Goal: Contribute content: Add original content to the website for others to see

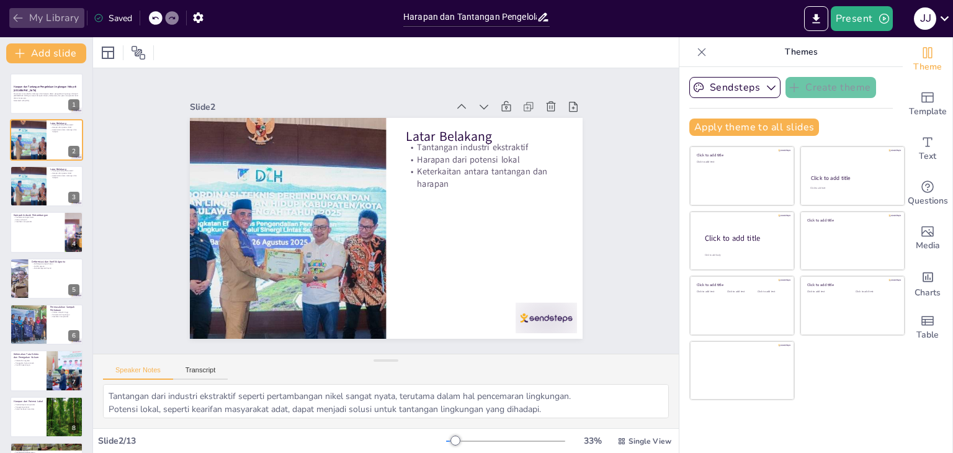
click at [16, 17] on icon "button" at bounding box center [18, 18] width 12 height 12
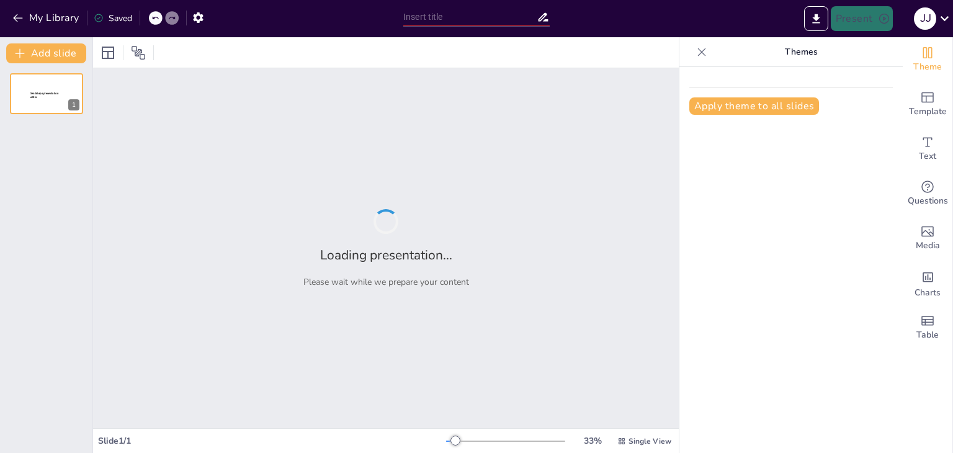
type input "Harapan dan Tantangan Lingkungan Hidup Sulawesi Tengah"
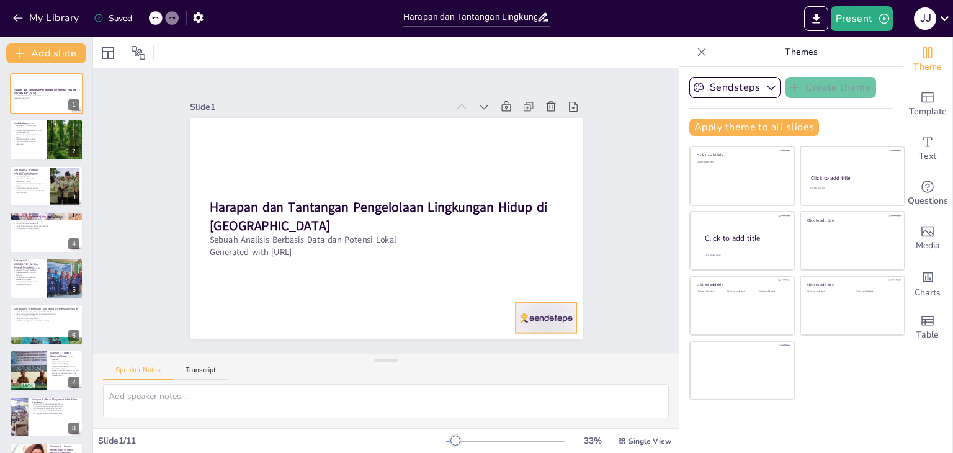
click at [534, 328] on div at bounding box center [520, 349] width 66 height 43
click at [547, 303] on icon at bounding box center [537, 311] width 17 height 17
click at [45, 133] on div at bounding box center [46, 140] width 74 height 42
type textarea "Tantangan yang dihadapi dalam pengelolaan lingkungan di Sulawesi Tengah sangat …"
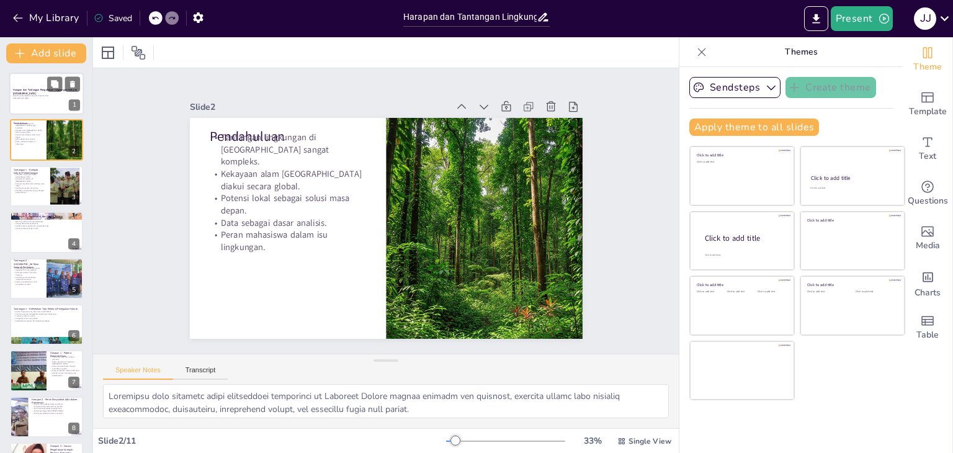
click at [56, 92] on p "Harapan dan Tantangan Pengelolaan Lingkungan Hidup di [GEOGRAPHIC_DATA]" at bounding box center [46, 91] width 67 height 7
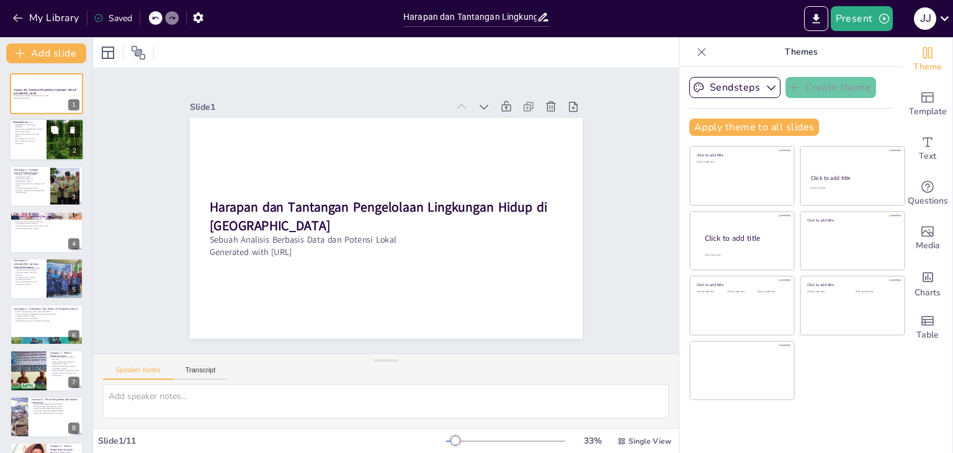
click at [45, 135] on div at bounding box center [46, 140] width 74 height 42
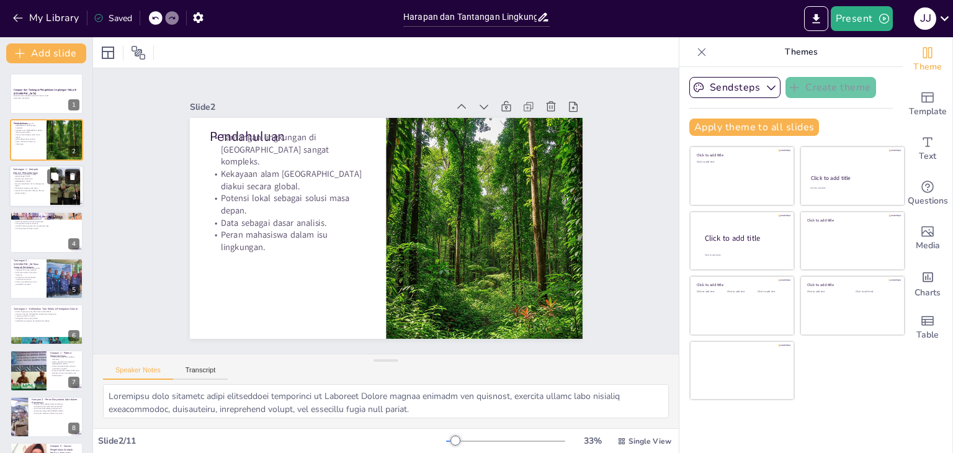
click at [74, 182] on button at bounding box center [72, 176] width 15 height 15
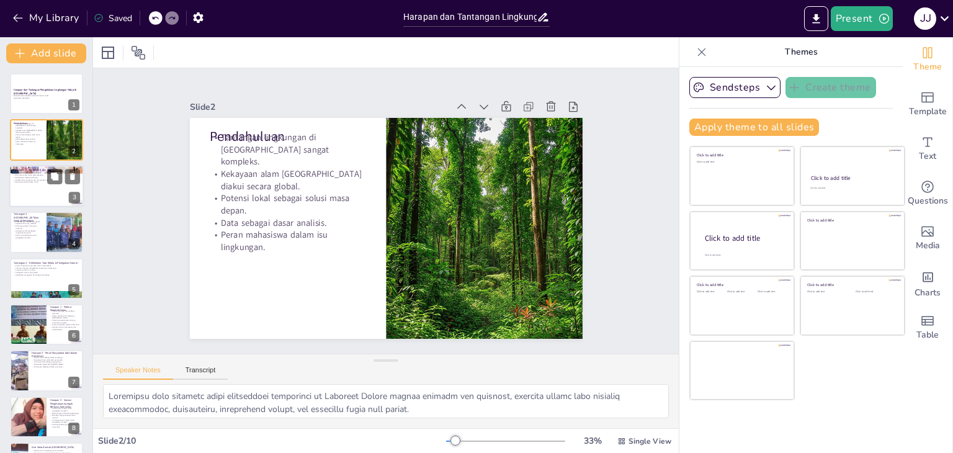
click at [66, 190] on div at bounding box center [46, 186] width 74 height 42
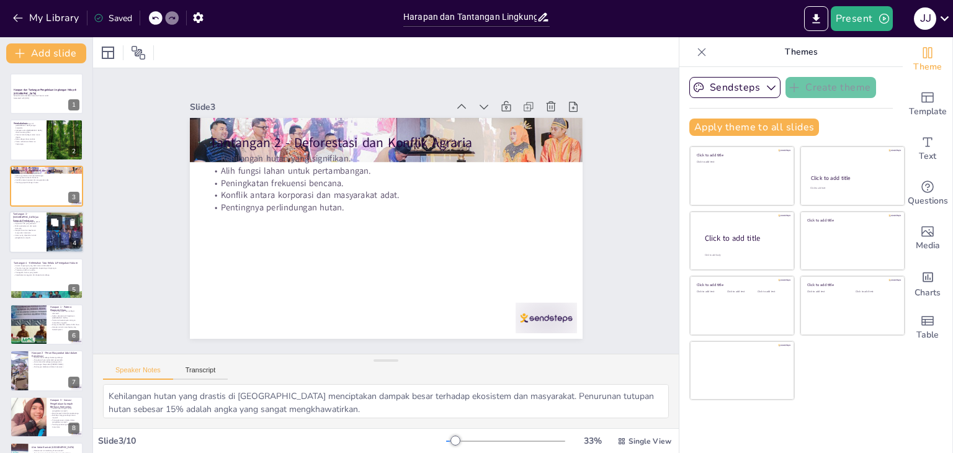
click at [53, 225] on icon at bounding box center [54, 221] width 7 height 7
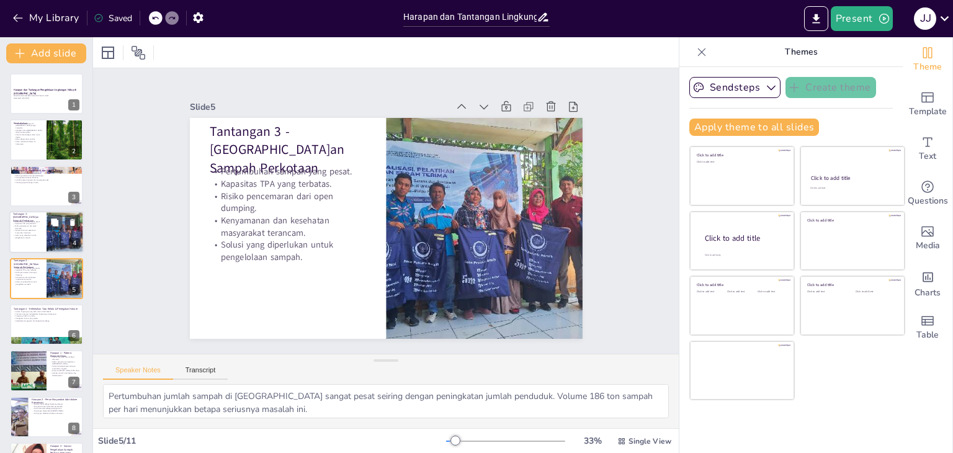
scroll to position [20, 0]
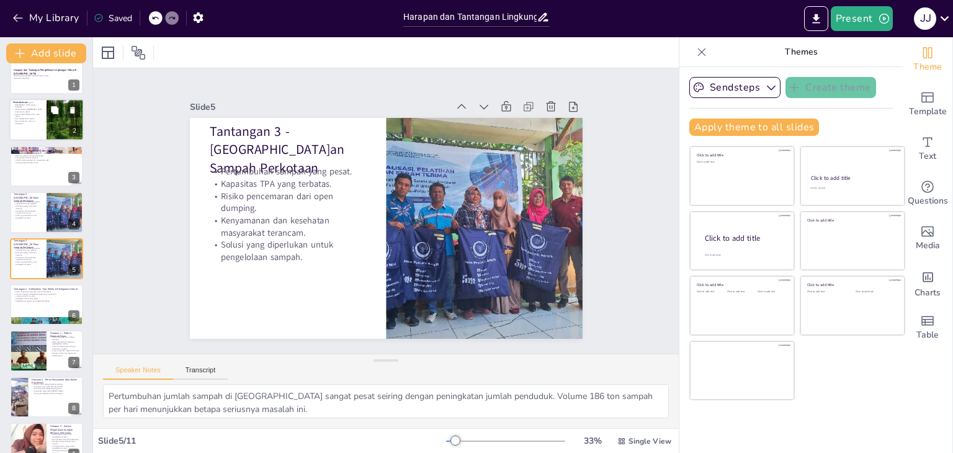
click at [53, 125] on div at bounding box center [65, 120] width 54 height 42
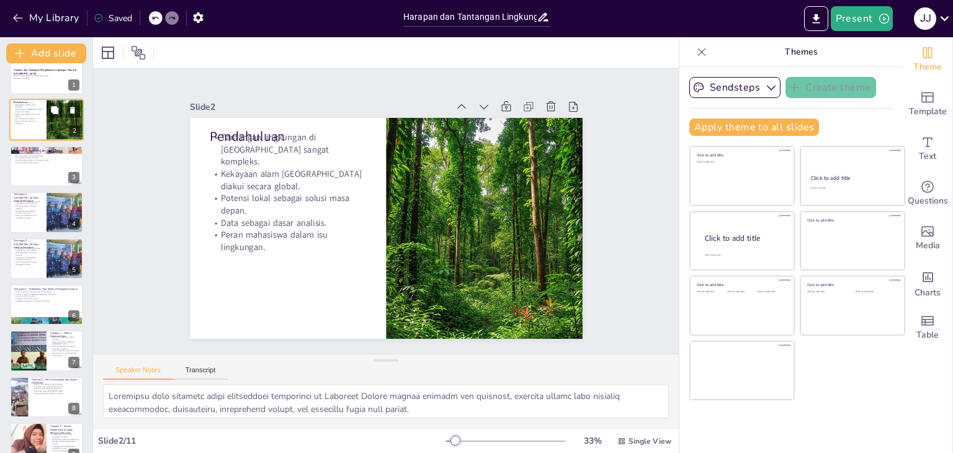
scroll to position [0, 0]
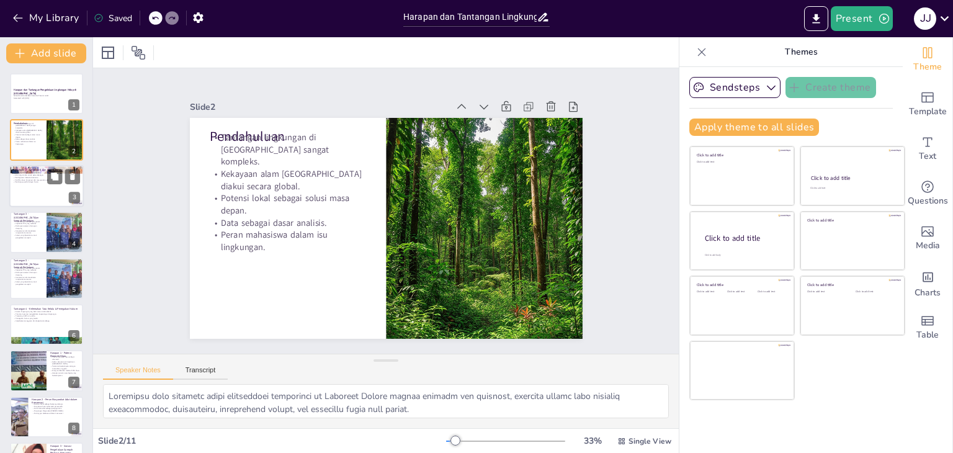
click at [48, 183] on div at bounding box center [63, 176] width 33 height 15
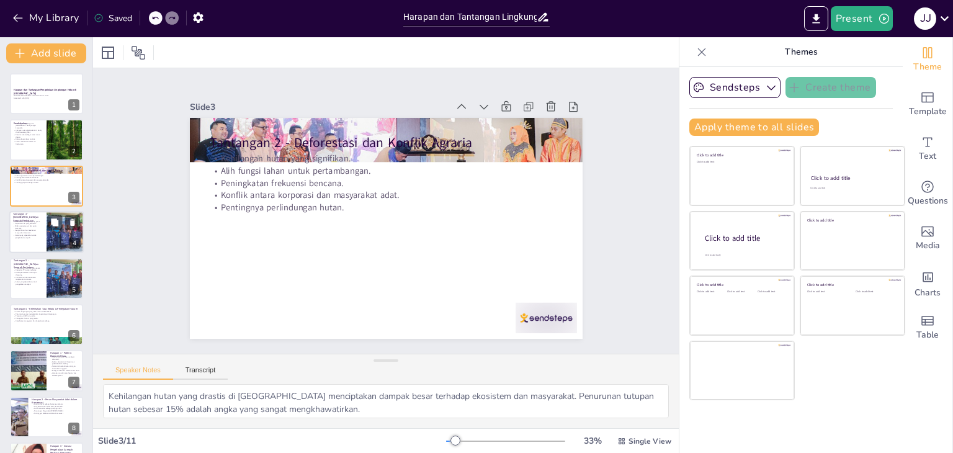
click at [50, 231] on div at bounding box center [65, 232] width 70 height 42
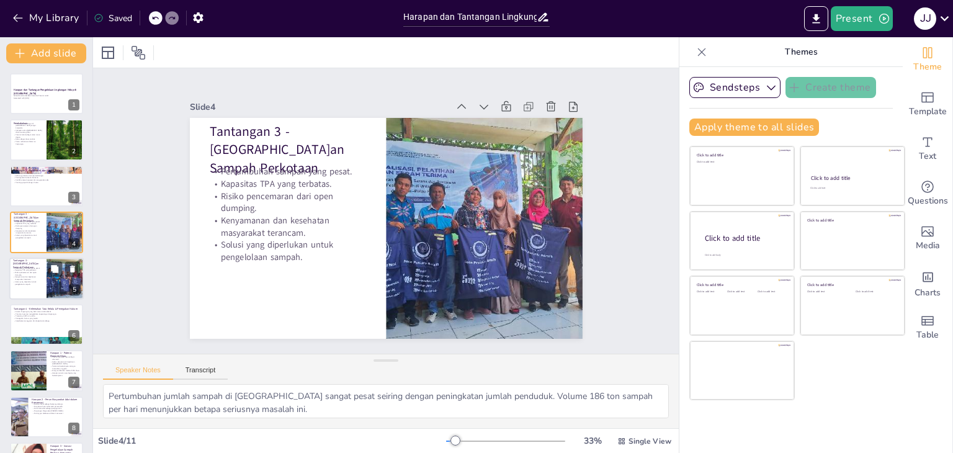
click at [60, 281] on div at bounding box center [65, 278] width 70 height 42
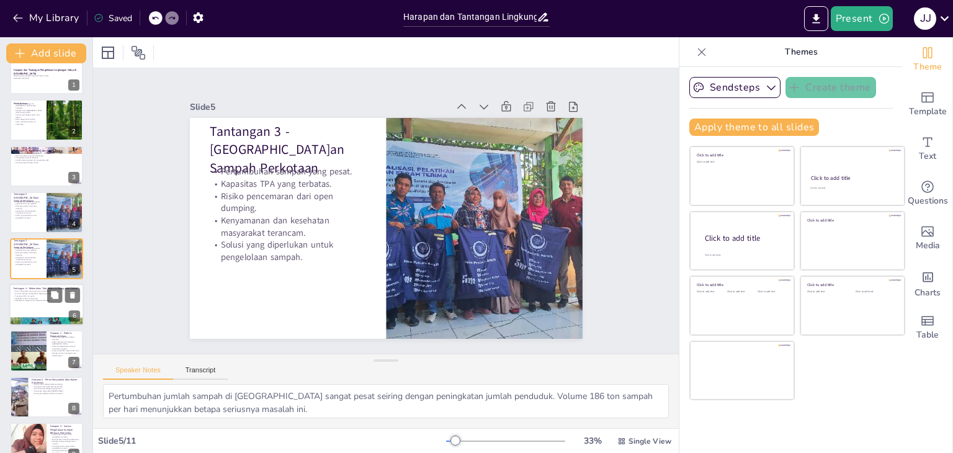
click at [63, 303] on div at bounding box center [46, 305] width 74 height 42
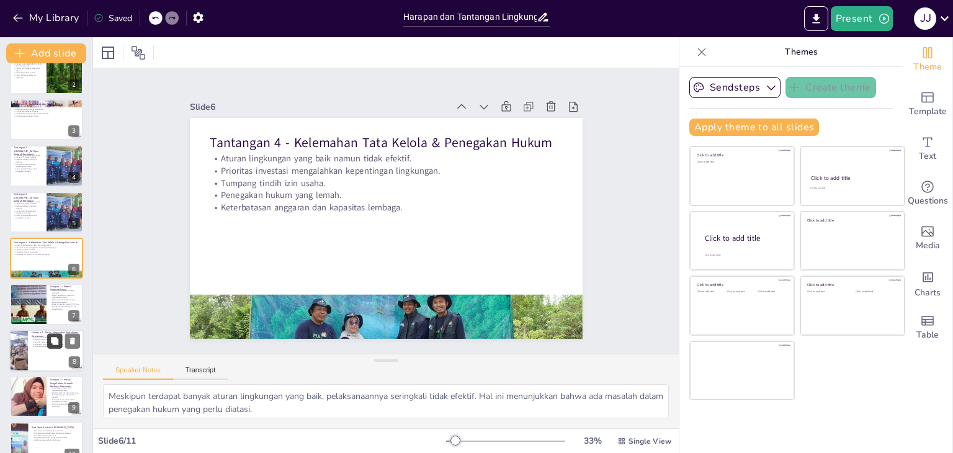
click at [62, 346] on button at bounding box center [54, 340] width 15 height 15
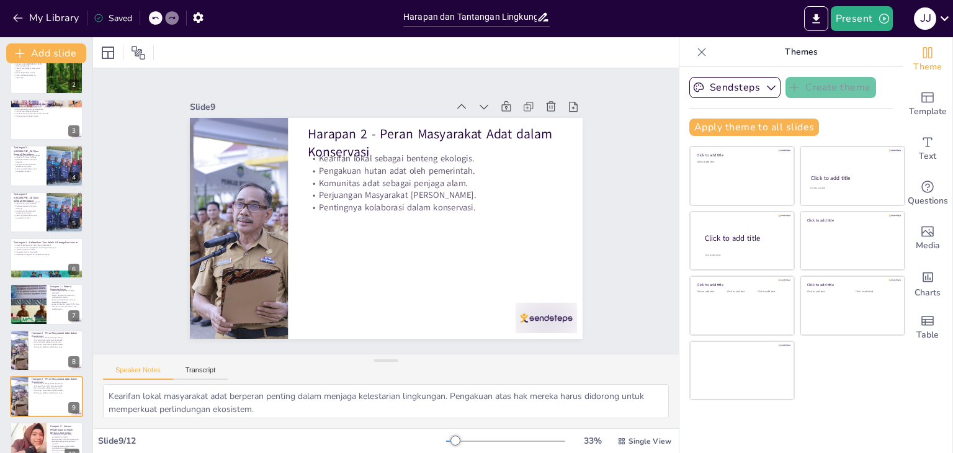
scroll to position [179, 0]
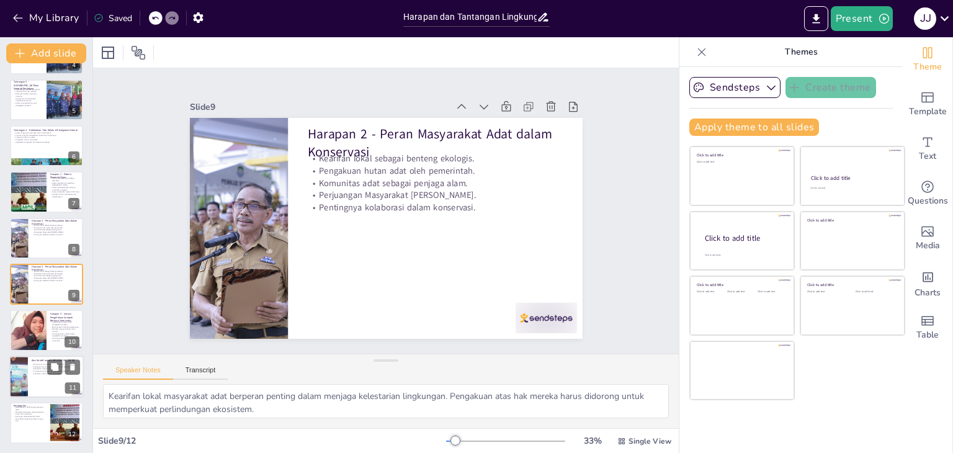
click at [66, 394] on div at bounding box center [46, 376] width 74 height 42
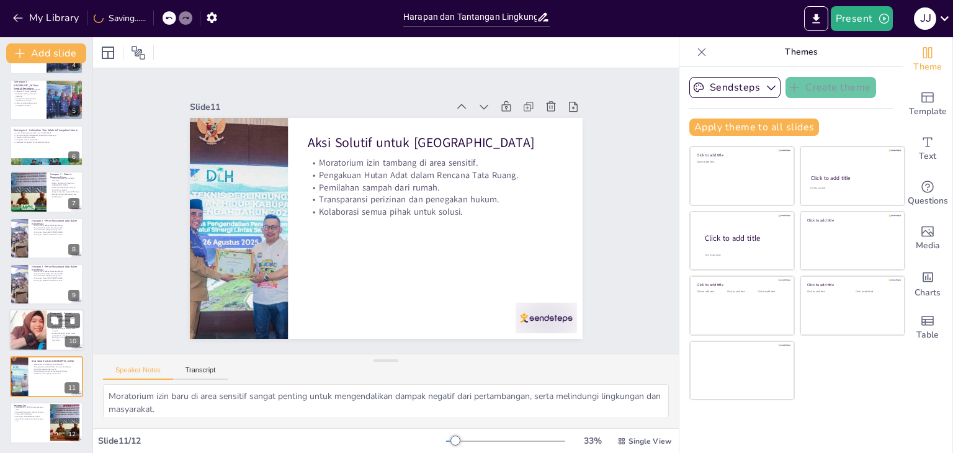
click at [30, 327] on div at bounding box center [28, 331] width 76 height 42
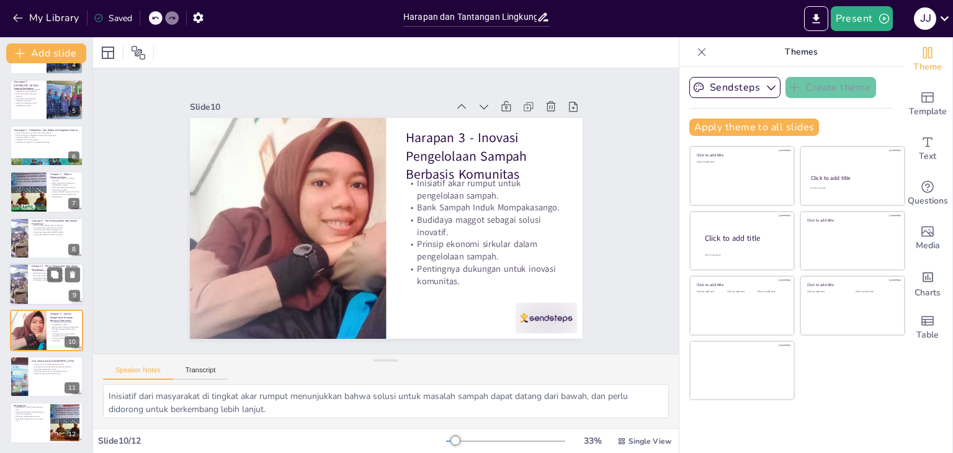
click at [47, 290] on div at bounding box center [46, 284] width 74 height 42
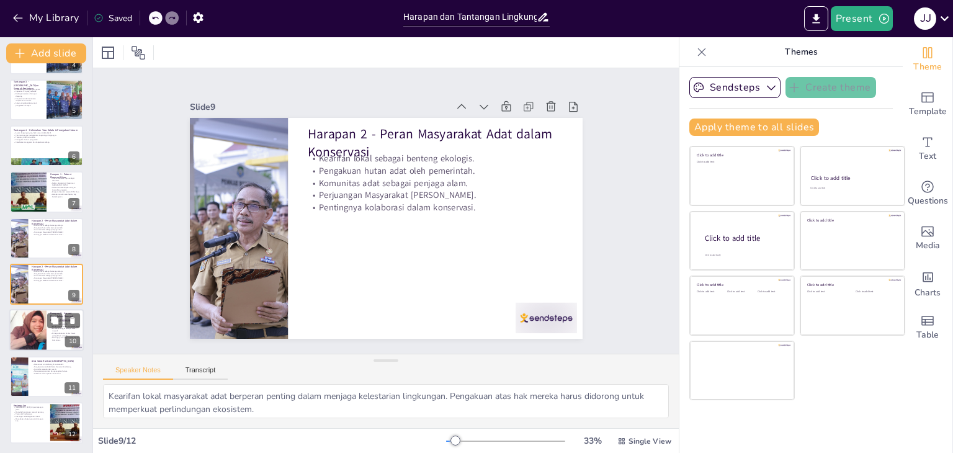
click at [42, 328] on div at bounding box center [28, 331] width 76 height 42
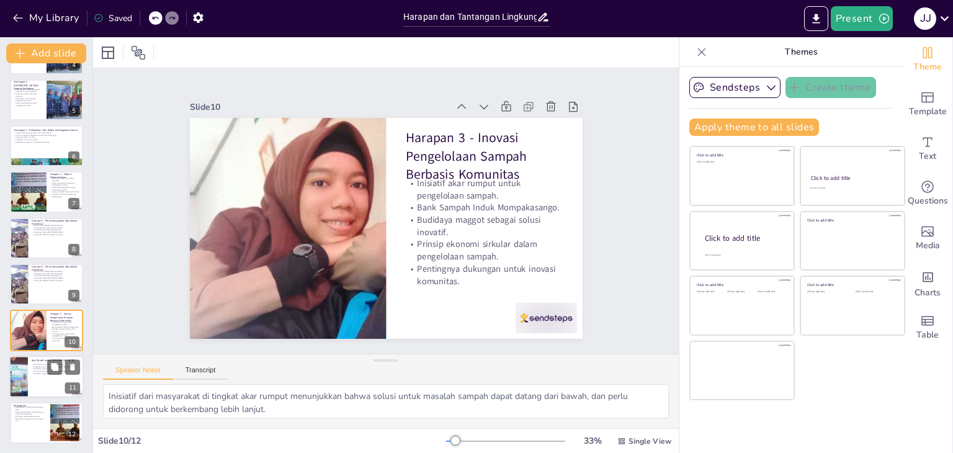
click at [45, 359] on p "Aksi Solutif untuk Sulawesi Tengah" at bounding box center [56, 361] width 48 height 4
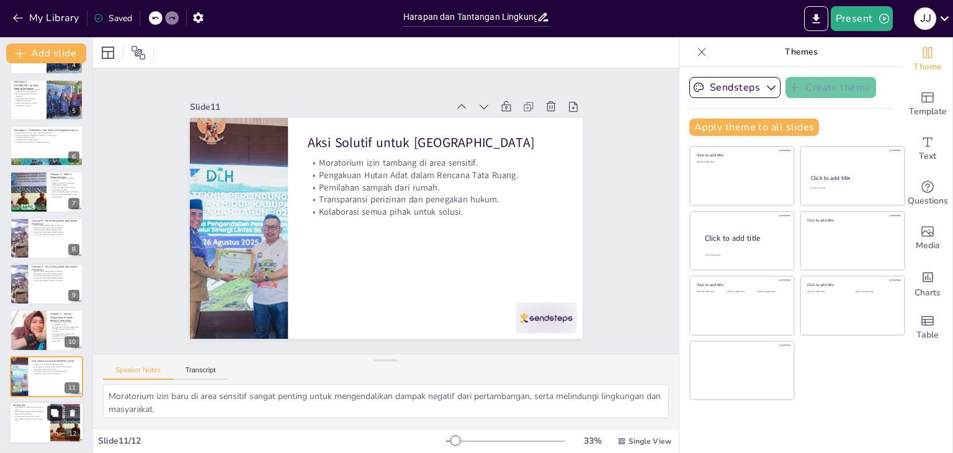
click at [56, 416] on icon at bounding box center [54, 413] width 9 height 9
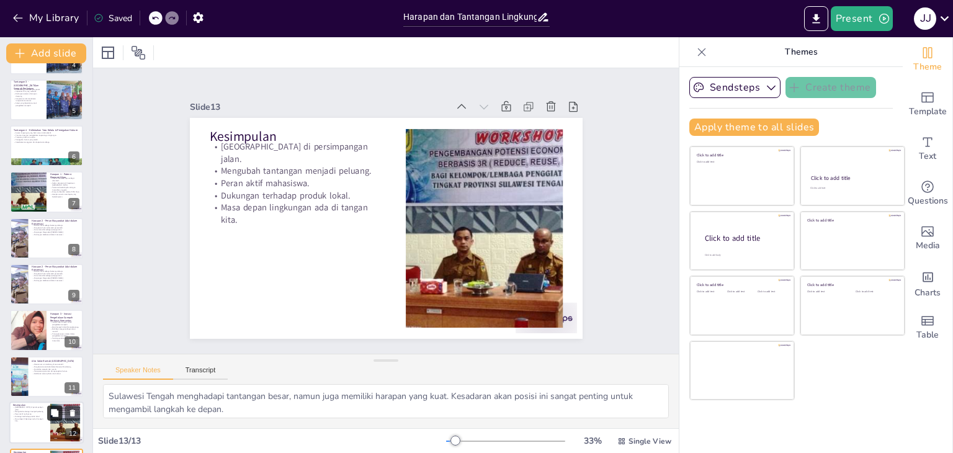
scroll to position [225, 0]
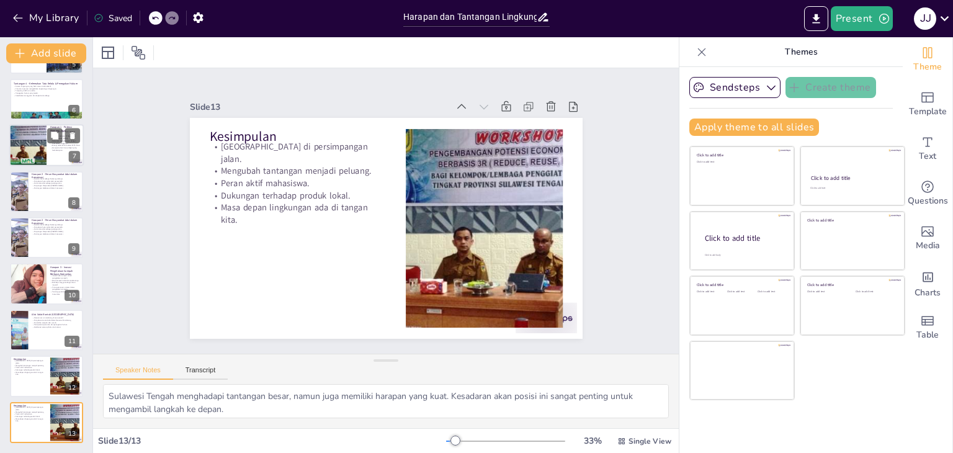
click at [47, 156] on div at bounding box center [28, 146] width 80 height 42
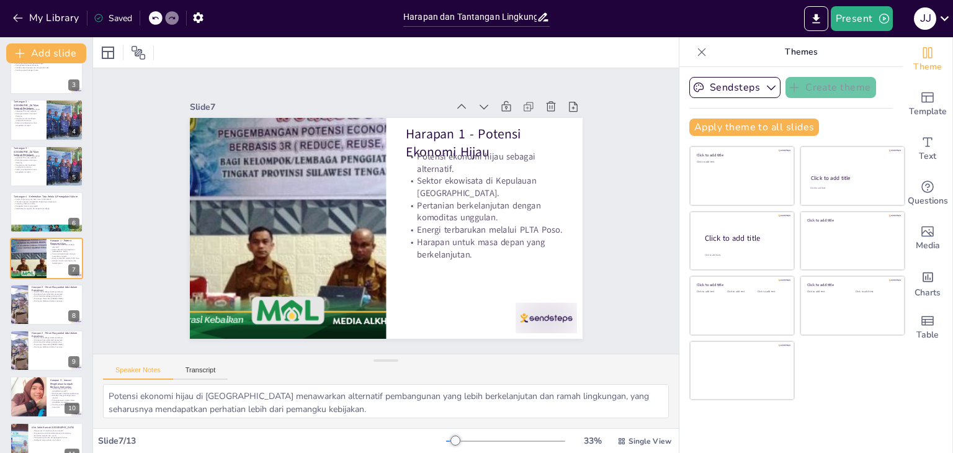
scroll to position [0, 0]
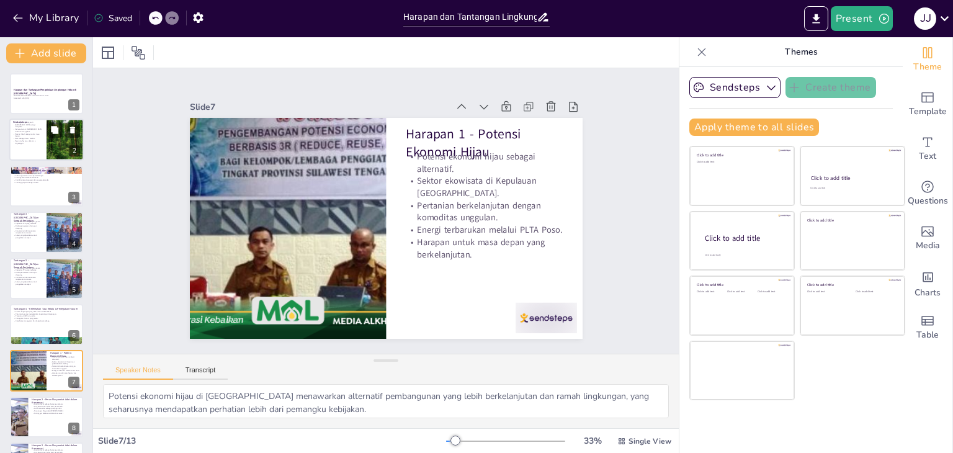
click at [61, 142] on div at bounding box center [65, 140] width 54 height 42
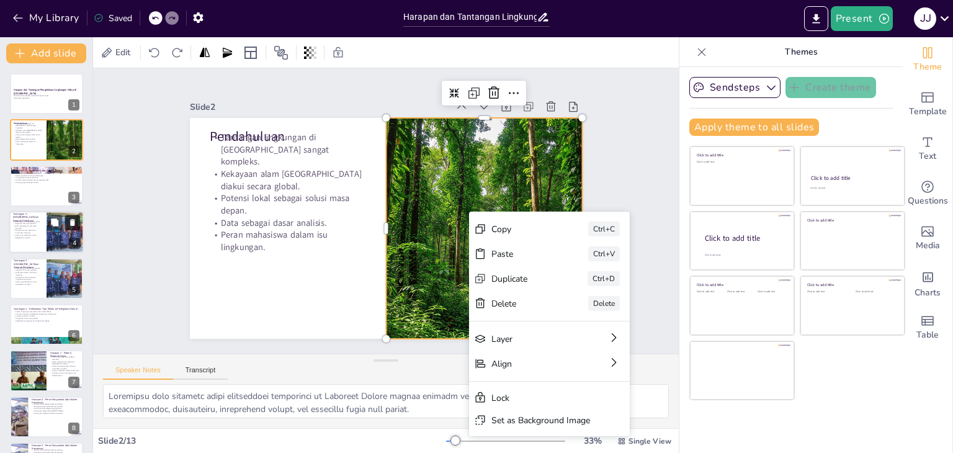
click at [78, 229] on button at bounding box center [72, 222] width 15 height 15
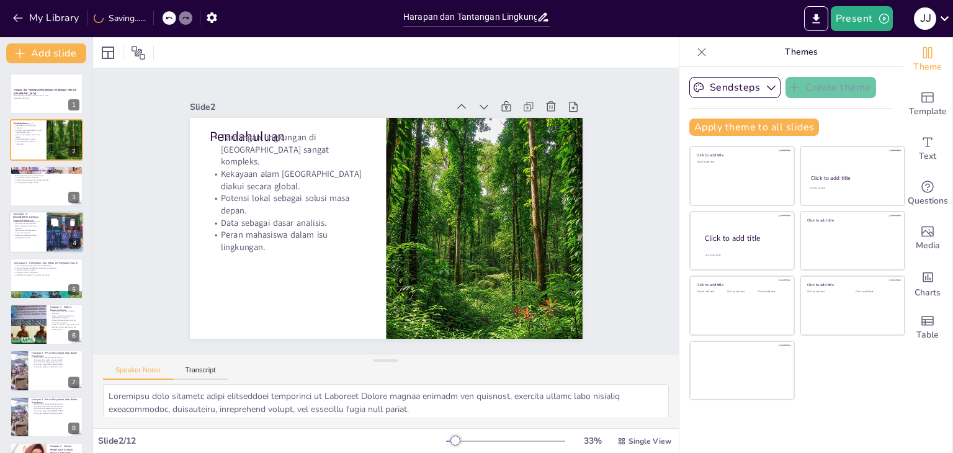
click at [51, 236] on div at bounding box center [65, 232] width 70 height 42
type textarea "Pertumbuhan jumlah sampah di Kota Palu sangat pesat seiring dengan peningkatan …"
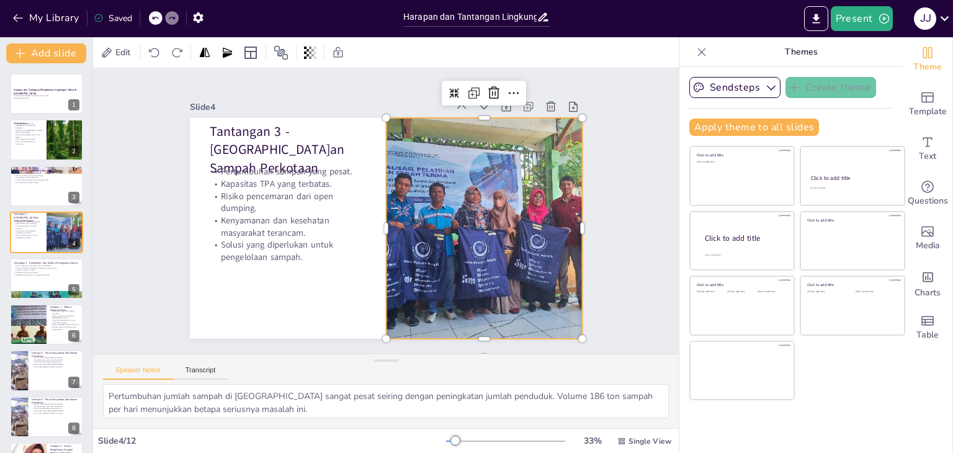
click at [430, 235] on div at bounding box center [473, 258] width 419 height 324
click at [431, 235] on div at bounding box center [473, 258] width 419 height 324
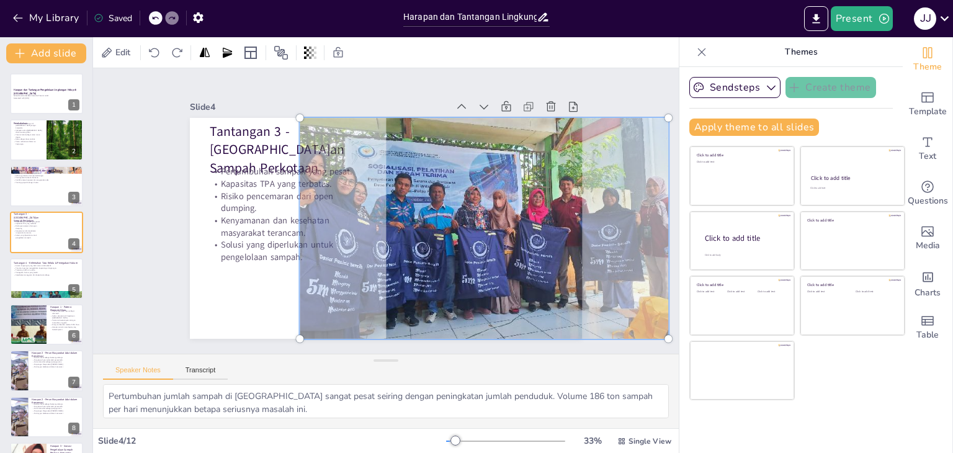
click at [431, 235] on div at bounding box center [462, 275] width 450 height 396
click at [431, 235] on div at bounding box center [447, 289] width 443 height 432
click at [326, 274] on div at bounding box center [473, 257] width 438 height 343
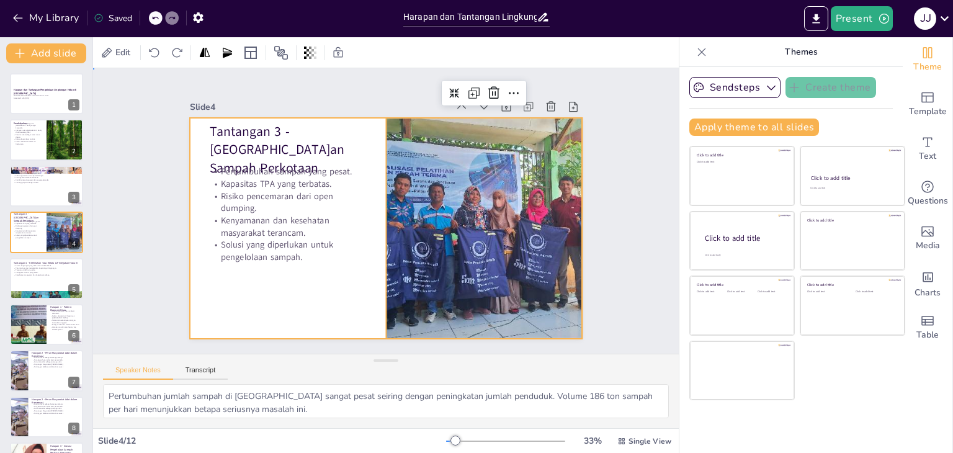
drag, startPoint x: 227, startPoint y: 297, endPoint x: 248, endPoint y: 287, distance: 23.1
click at [230, 294] on div at bounding box center [369, 218] width 361 height 449
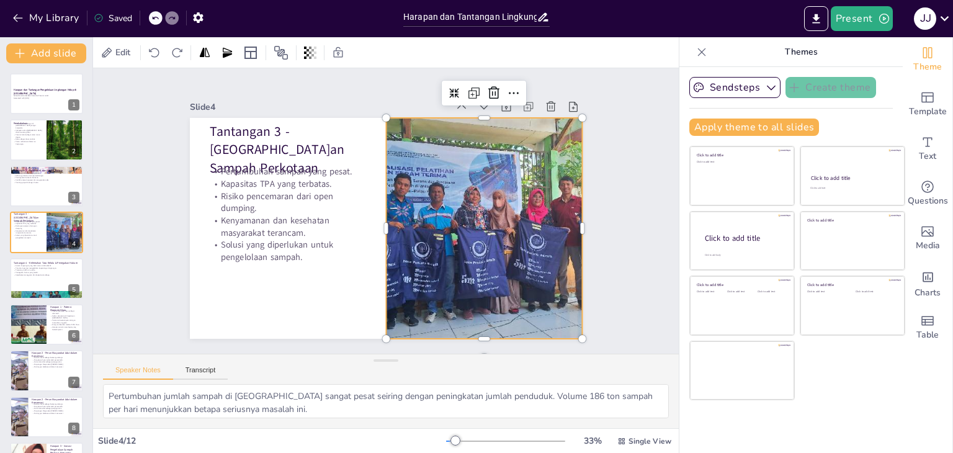
click at [325, 369] on div "Speaker Notes Transcript" at bounding box center [386, 369] width 586 height 30
